Goal: Transaction & Acquisition: Purchase product/service

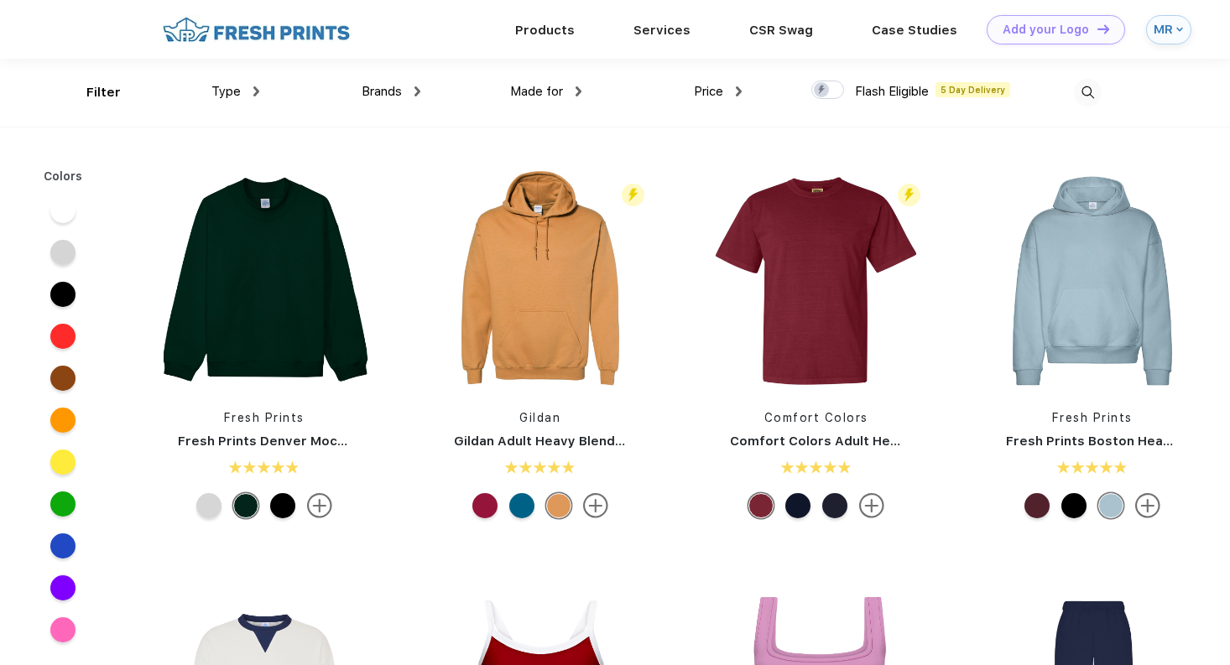
scroll to position [1, 0]
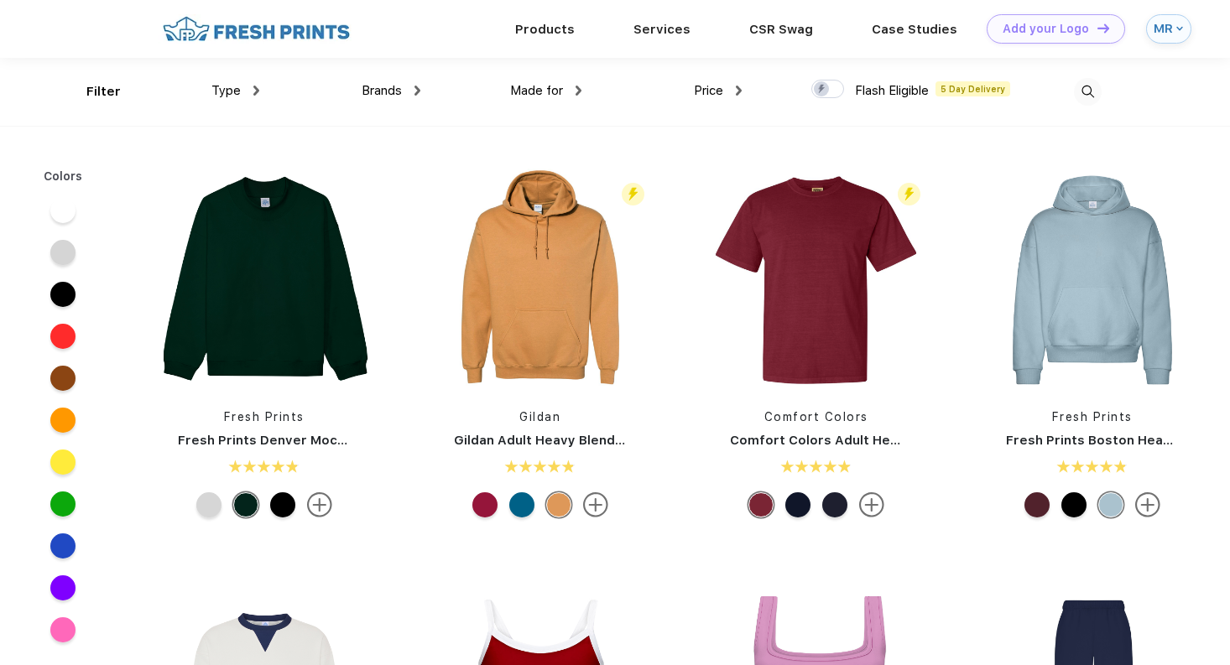
click at [261, 88] on div "Brands Most Popular Brands Moleskine Hydroflask Marine Layer S'well [PERSON_NAM…" at bounding box center [339, 92] width 161 height 68
click at [257, 89] on img at bounding box center [256, 91] width 6 height 10
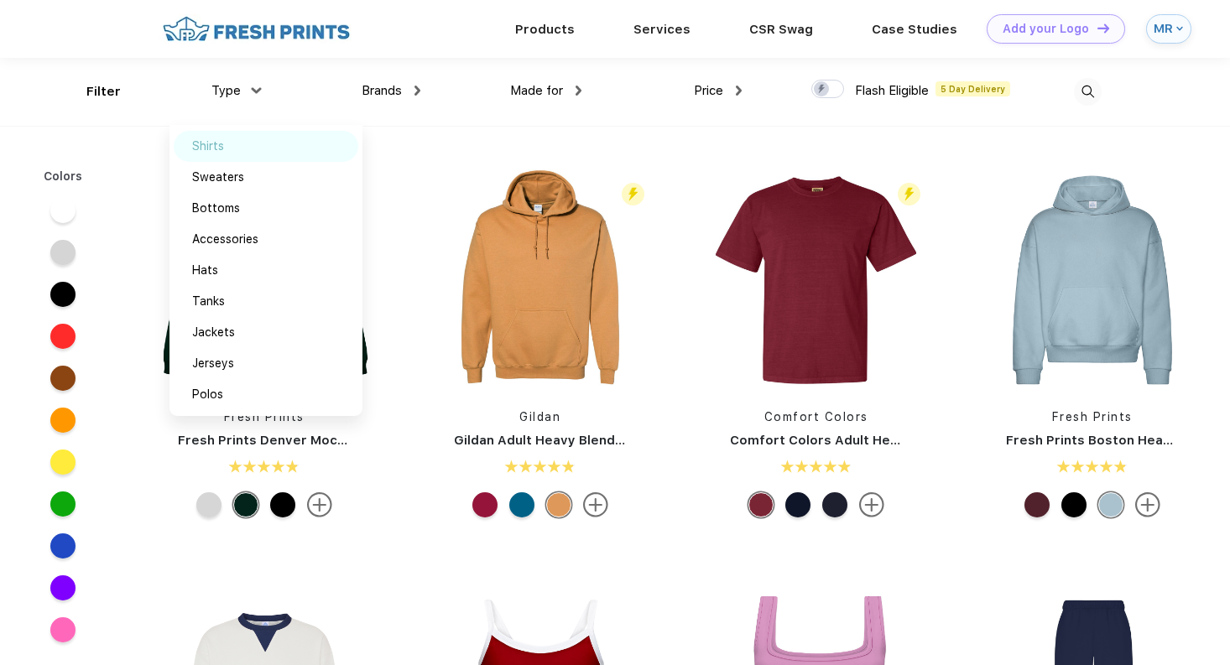
click at [222, 146] on div "Shirts" at bounding box center [208, 147] width 32 height 18
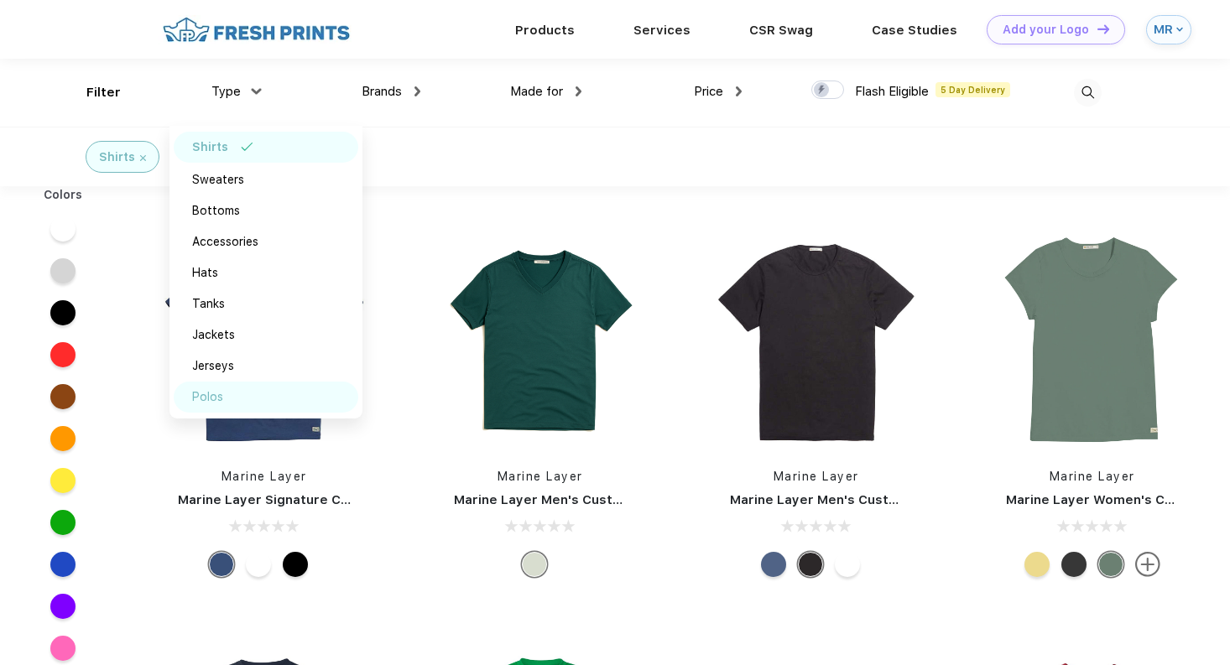
click at [218, 405] on div "Polos" at bounding box center [207, 397] width 31 height 18
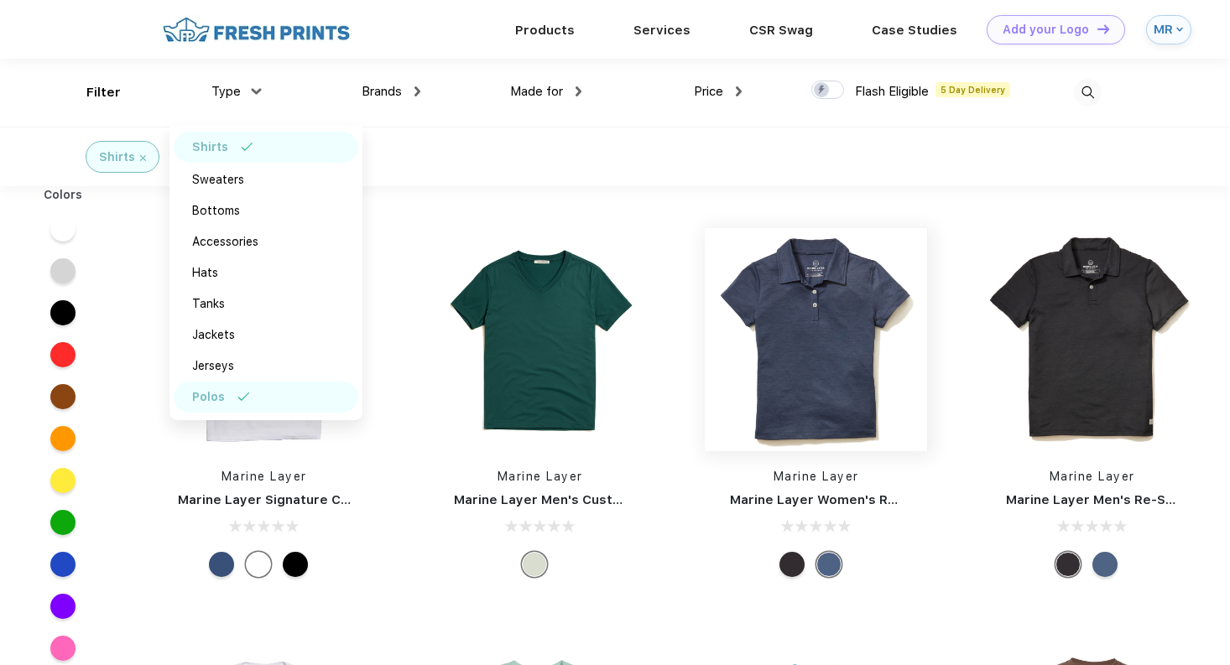
click at [824, 366] on img at bounding box center [816, 339] width 223 height 223
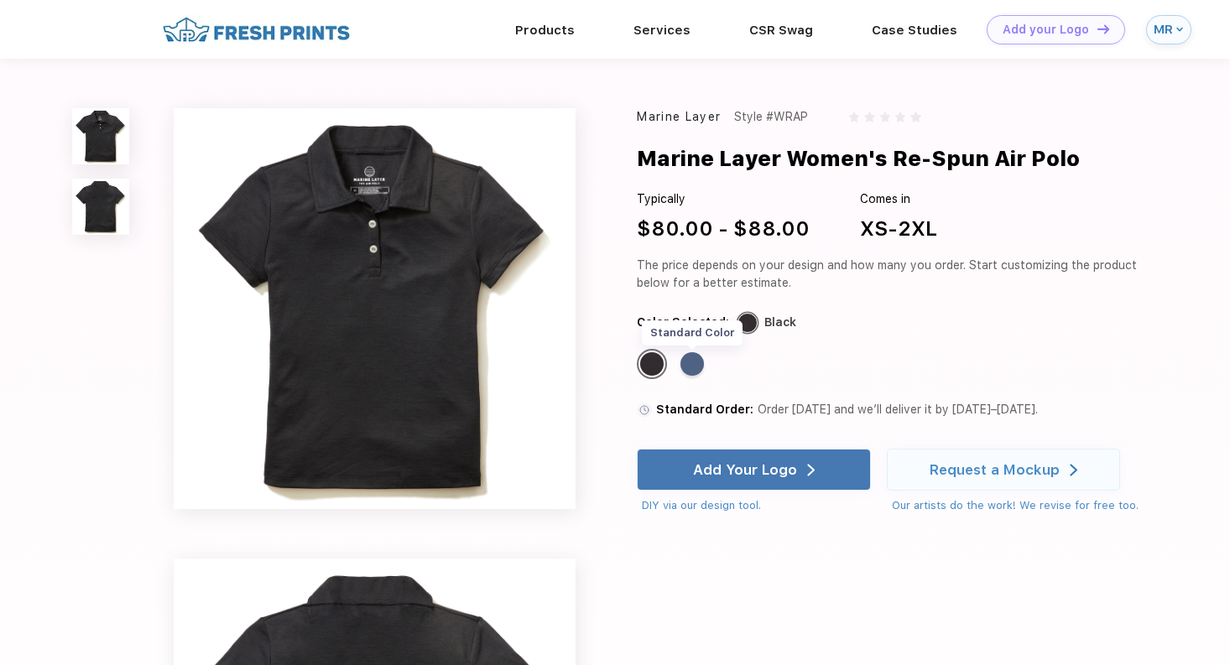
click at [695, 376] on div "Standard Color" at bounding box center [691, 363] width 23 height 23
